Goal: Task Accomplishment & Management: Complete application form

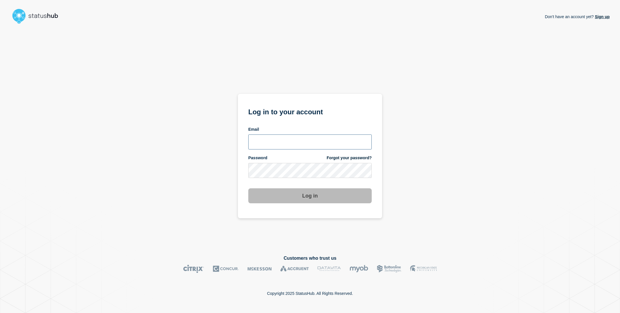
type input "[EMAIL_ADDRESS][DOMAIN_NAME]"
drag, startPoint x: 182, startPoint y: 167, endPoint x: 272, endPoint y: 194, distance: 93.5
click at [183, 167] on div "Don't have an account yet? Sign up Log in to your account Email [EMAIL_ADDRESS]…" at bounding box center [309, 136] width 599 height 220
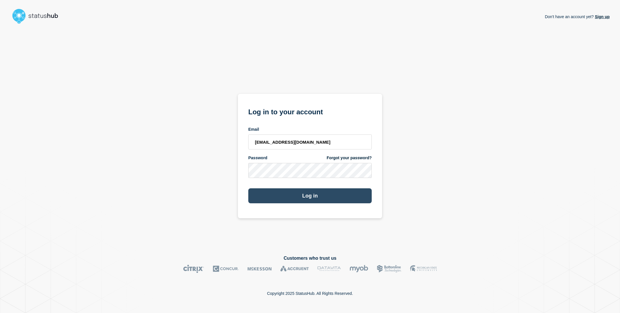
click at [294, 199] on button "Log in" at bounding box center [309, 195] width 123 height 15
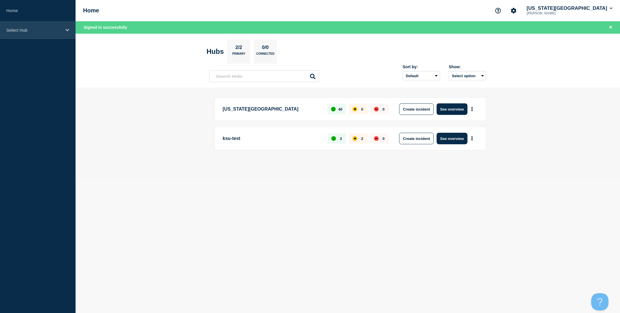
click at [29, 29] on p "Select Hub" at bounding box center [33, 30] width 55 height 5
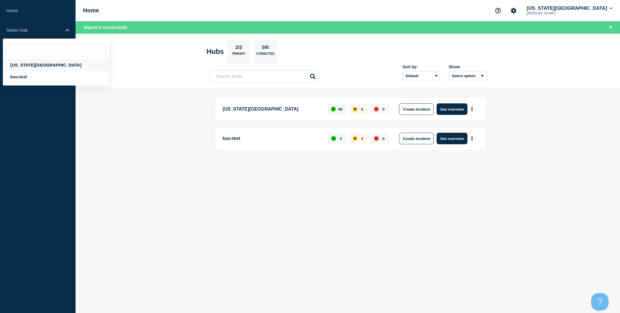
click at [41, 63] on div "[US_STATE][GEOGRAPHIC_DATA]" at bounding box center [56, 65] width 106 height 12
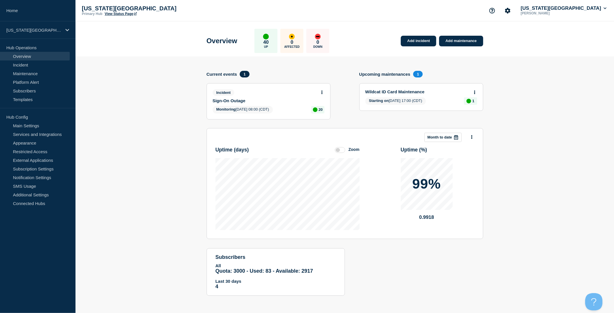
scroll to position [8, 0]
click at [228, 98] on link "Sign-On Outage" at bounding box center [265, 100] width 104 height 5
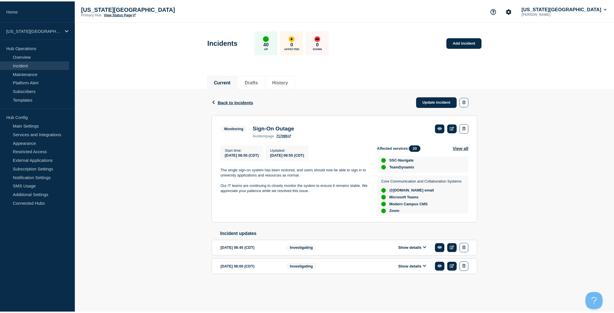
scroll to position [202, 0]
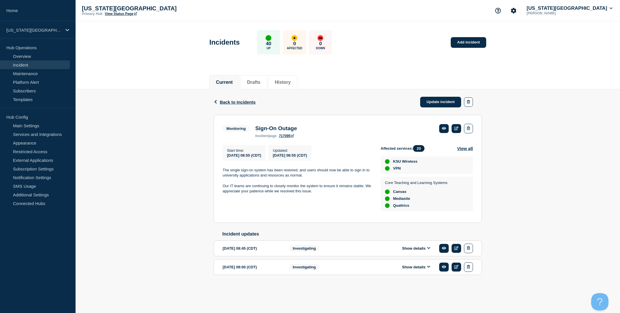
click at [175, 211] on div "Back Back to Incidents Update incident Monitoring Sign-On Outage Start time [DA…" at bounding box center [348, 191] width 544 height 204
click at [29, 16] on link "Home" at bounding box center [38, 10] width 76 height 21
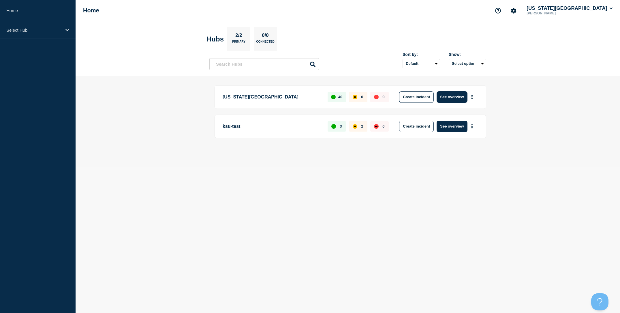
click at [161, 70] on header "Hubs 2/2 Primary 0/0 Connected Sort by: Default Last added Last updated Most ac…" at bounding box center [348, 48] width 544 height 55
click at [531, 78] on main "[US_STATE] State University 40 0 0 Create incident See overview ksu-test 3 2 0 …" at bounding box center [348, 121] width 544 height 91
click at [466, 26] on header "Hubs 2/2 Primary 0/0 Connected Sort by: Default Last added Last updated Most ac…" at bounding box center [348, 48] width 544 height 55
click at [457, 103] on div "[US_STATE] State University 40 0 0 Create incident See overview" at bounding box center [349, 97] width 271 height 24
click at [458, 100] on button "See overview" at bounding box center [451, 97] width 31 height 12
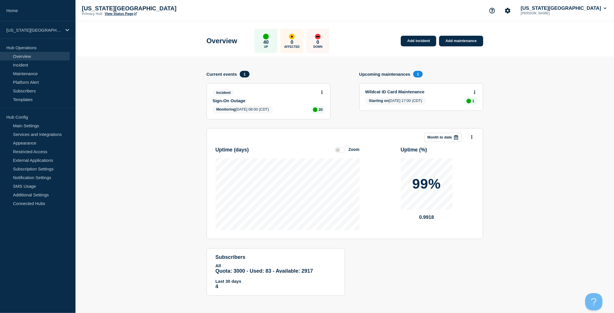
click at [143, 95] on section "Add incident Add maintenance Current events 1 Incident Sign-On Outage Monitorin…" at bounding box center [345, 180] width 539 height 248
click at [227, 101] on link "Sign-On Outage" at bounding box center [265, 100] width 104 height 5
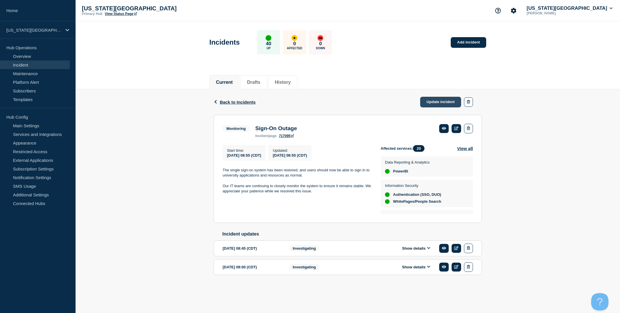
click at [434, 103] on link "Update incident" at bounding box center [440, 102] width 41 height 11
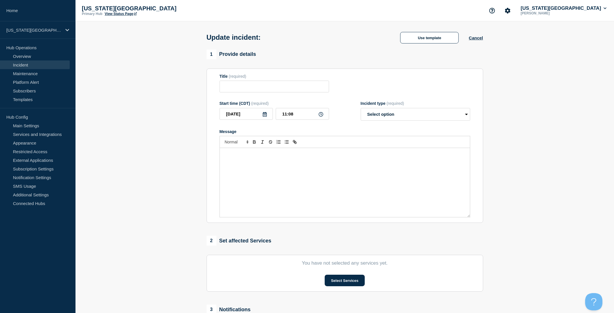
type input "Sign-On Outage"
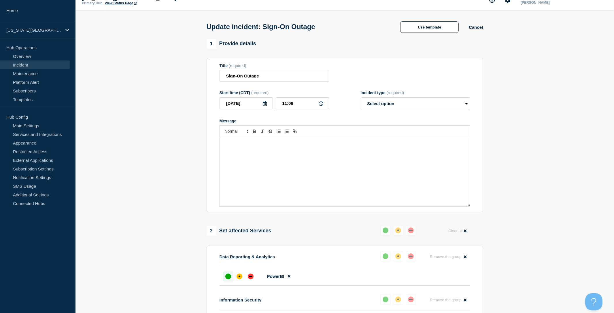
scroll to position [11, 0]
click at [398, 105] on select "Select option Investigating Identified Monitoring Resolved" at bounding box center [416, 103] width 110 height 13
select select "resolved"
click at [361, 100] on select "Select option Investigating Identified Monitoring Resolved" at bounding box center [416, 103] width 110 height 13
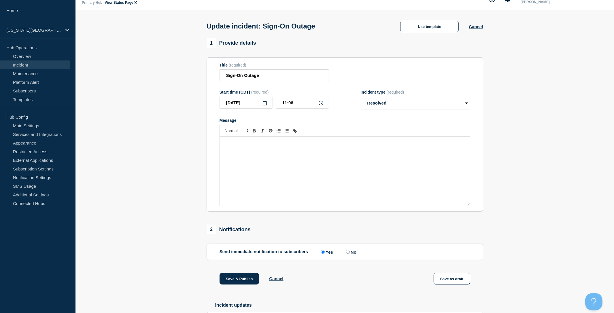
click at [267, 161] on div "Message" at bounding box center [345, 171] width 250 height 69
drag, startPoint x: 265, startPoint y: 150, endPoint x: 193, endPoint y: 141, distance: 72.5
click at [193, 141] on section "1 Provide details Title (required) Sign-On Outage Start time (CDT) (required) […" at bounding box center [345, 210] width 539 height 345
click at [173, 151] on section "1 Provide details Title (required) Sign-On Outage Start time (CDT) (required) […" at bounding box center [345, 210] width 539 height 345
click at [288, 151] on p "The single sign-on issues have been fully resolved. If you experience any new s…" at bounding box center [344, 145] width 241 height 11
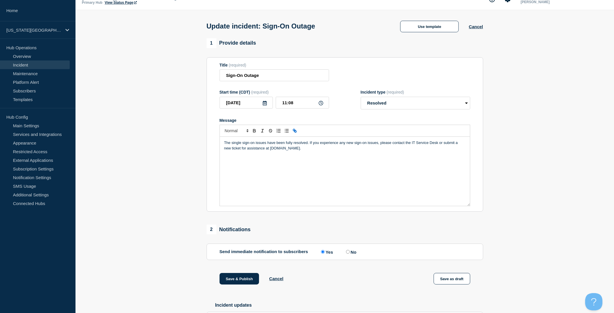
click at [296, 133] on icon "Toggle link" at bounding box center [296, 132] width 2 height 2
paste input "[URL][DOMAIN_NAME]"
type input "[URL][DOMAIN_NAME]"
click at [314, 161] on link at bounding box center [309, 158] width 13 height 4
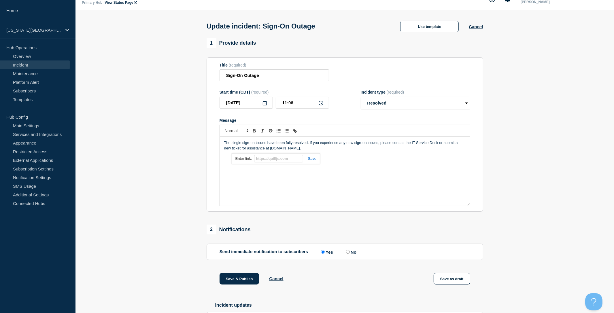
scroll to position [0, 0]
click at [354, 160] on div "The single sign-on issues have been fully resolved. If you experience any new s…" at bounding box center [345, 171] width 250 height 69
click at [278, 150] on link "[DOMAIN_NAME]" at bounding box center [284, 148] width 30 height 4
click at [276, 161] on link "[URL][DOMAIN_NAME]" at bounding box center [260, 158] width 39 height 7
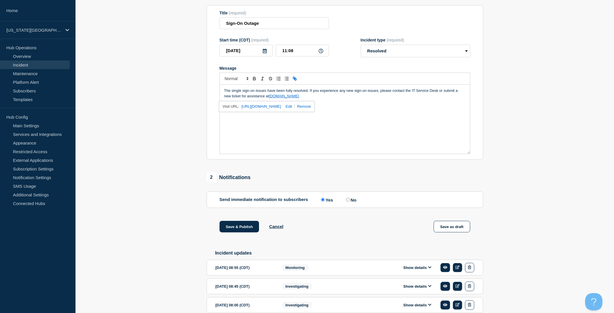
scroll to position [94, 0]
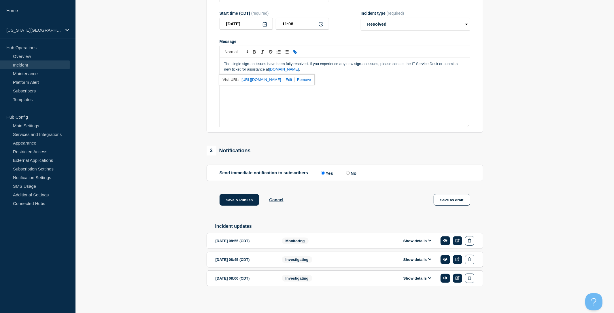
click at [133, 142] on section "1 Provide details Title (required) Sign-On Outage Start time (CDT) (required) […" at bounding box center [345, 131] width 539 height 345
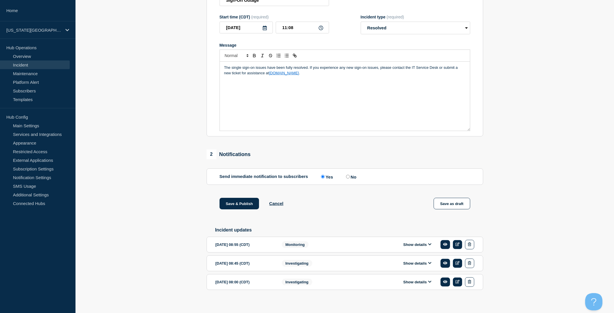
scroll to position [4, 0]
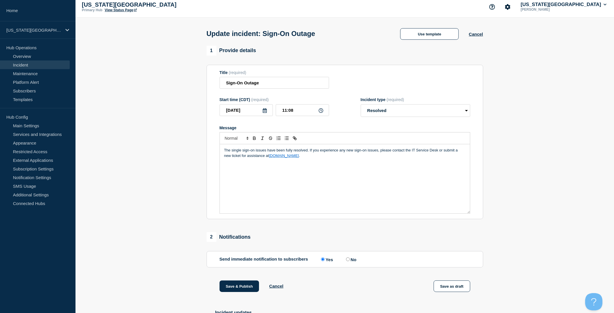
click at [325, 158] on p "The single sign-on issues have been fully resolved. If you experience any new s…" at bounding box center [344, 153] width 241 height 11
click at [298, 116] on input "11:08" at bounding box center [302, 110] width 53 height 12
click at [301, 116] on input "11:08" at bounding box center [302, 110] width 53 height 12
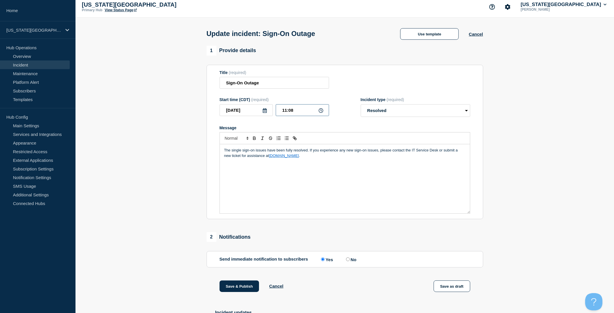
click at [301, 116] on input "11:08" at bounding box center [302, 110] width 53 height 12
type input "11:00"
click at [188, 137] on section "1 Provide details Title (required) Sign-On Outage Start time (CDT) (required) […" at bounding box center [345, 218] width 539 height 345
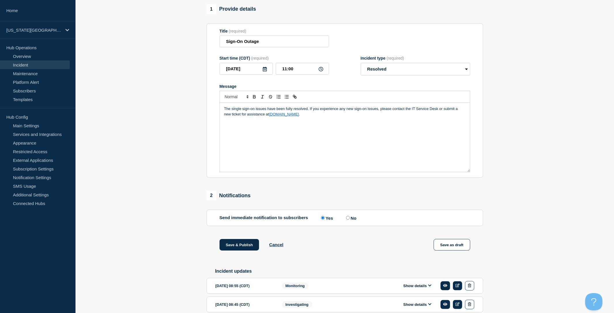
scroll to position [49, 0]
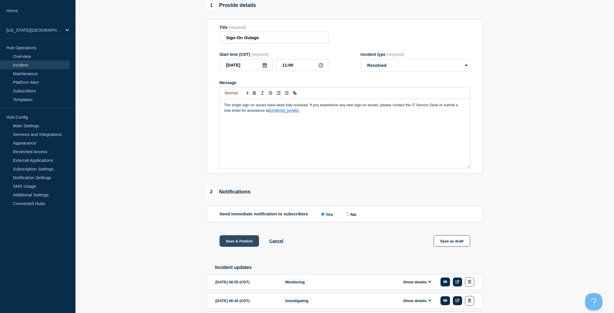
click at [245, 246] on button "Save & Publish" at bounding box center [240, 241] width 40 height 12
